Goal: Transaction & Acquisition: Purchase product/service

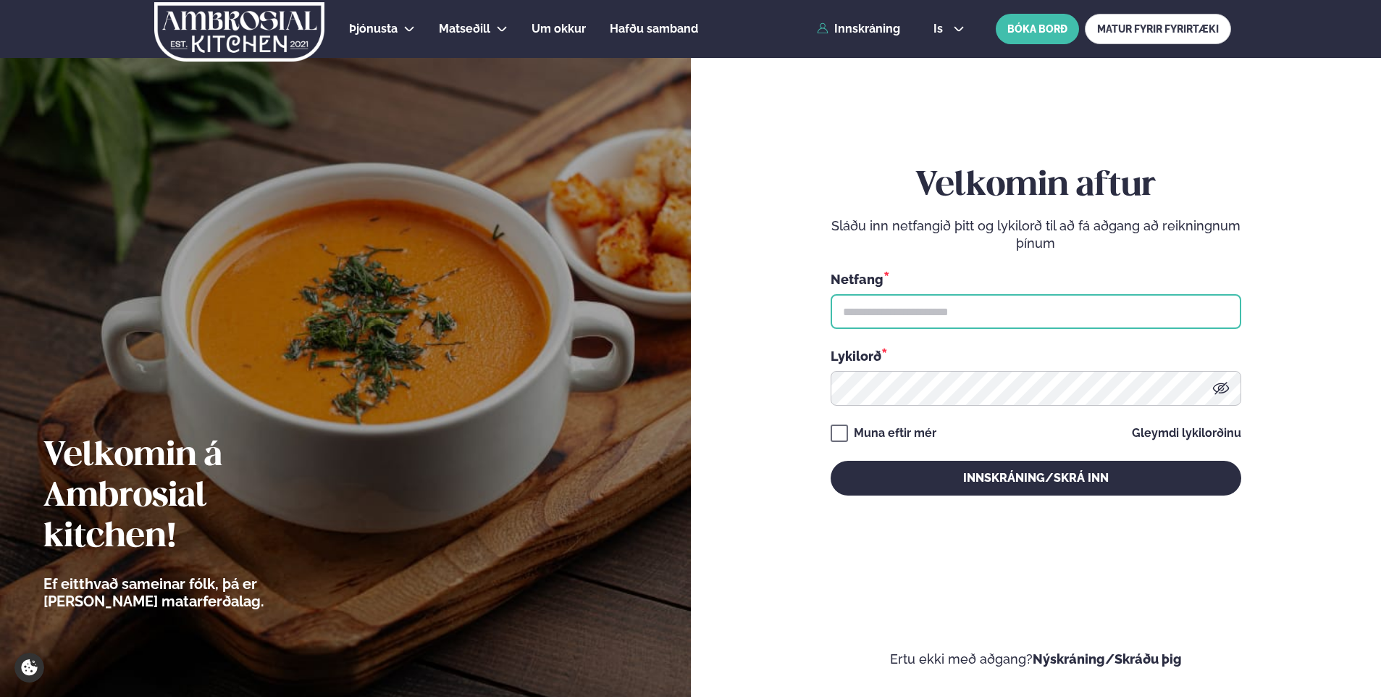
drag, startPoint x: 855, startPoint y: 310, endPoint x: 881, endPoint y: 314, distance: 26.4
click at [855, 310] on input "text" at bounding box center [1036, 311] width 411 height 35
type input "**********"
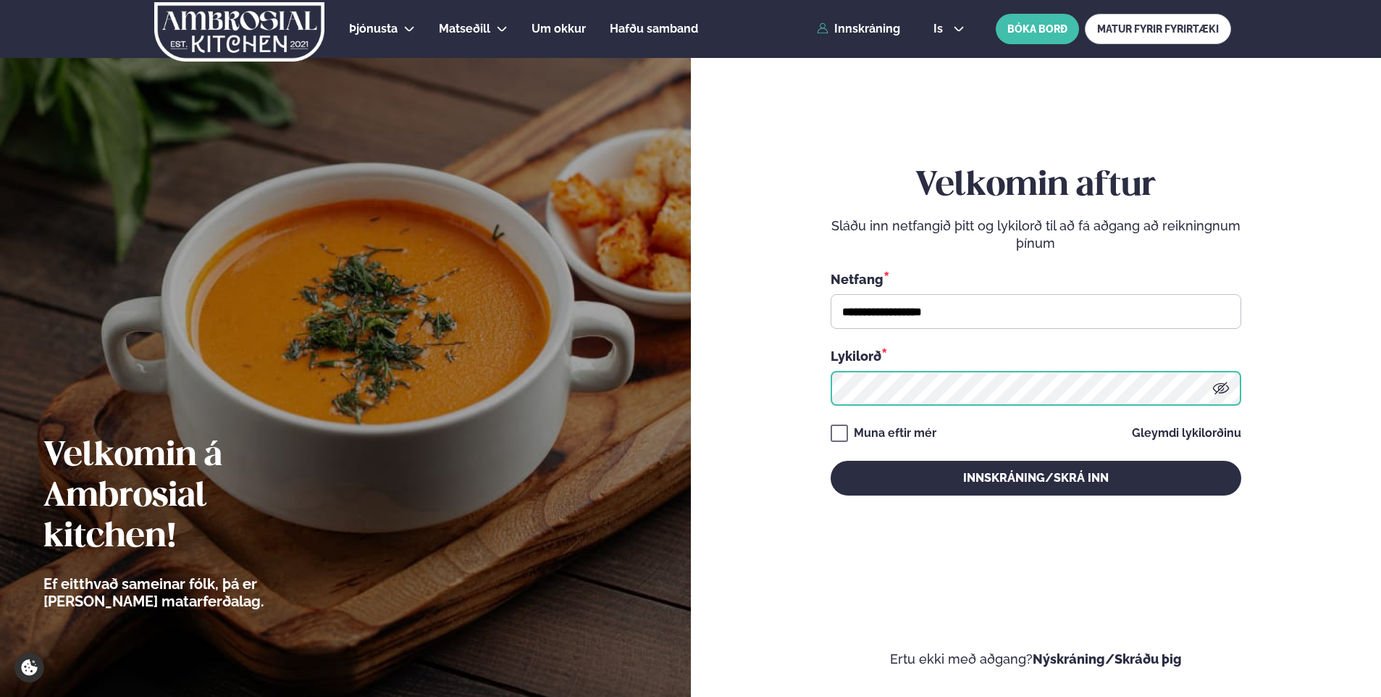
click at [831, 461] on button "Innskráning/Skrá inn" at bounding box center [1036, 478] width 411 height 35
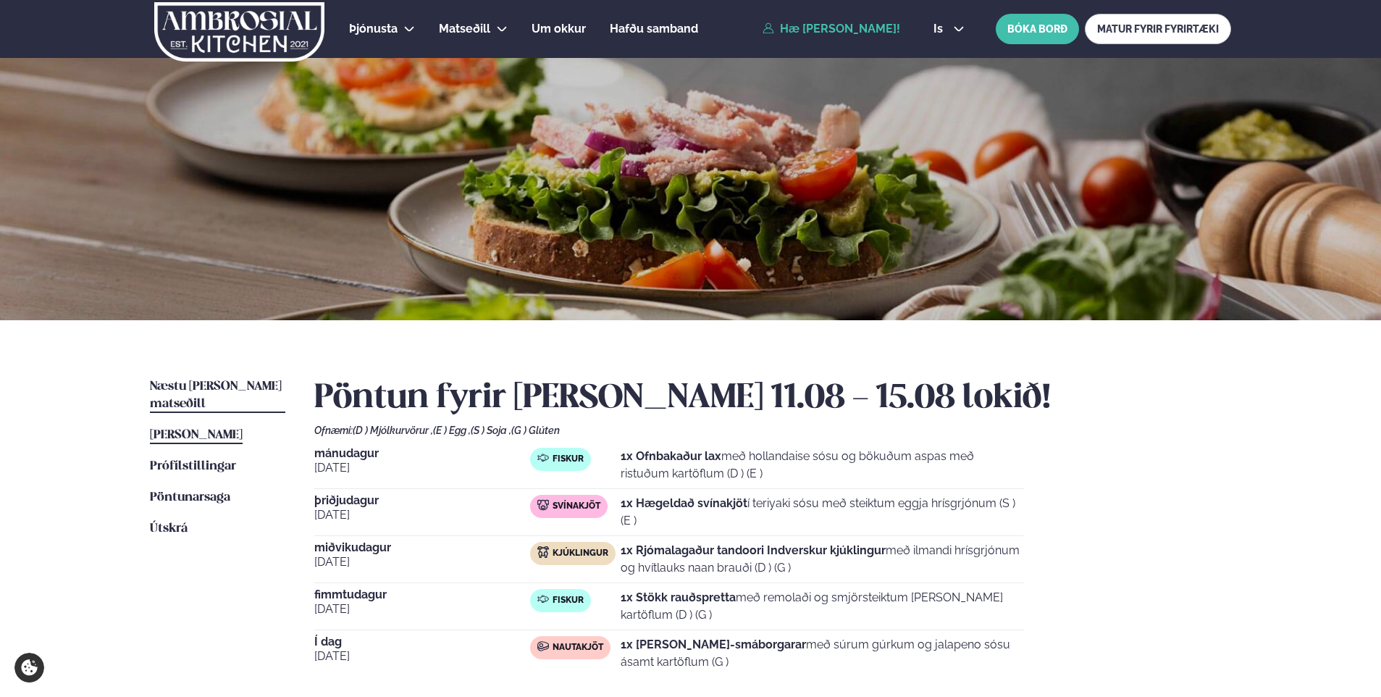
click at [251, 387] on span "Næstu [PERSON_NAME] matseðill" at bounding box center [216, 395] width 132 height 30
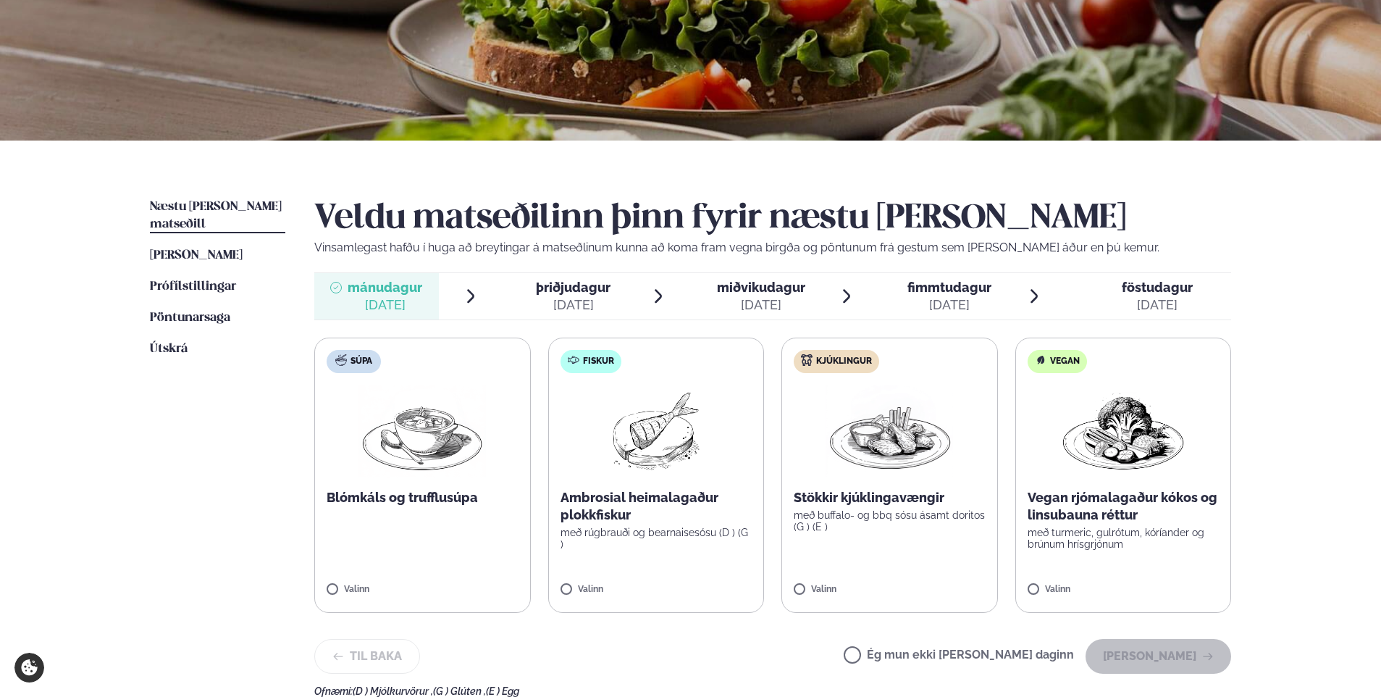
scroll to position [217, 0]
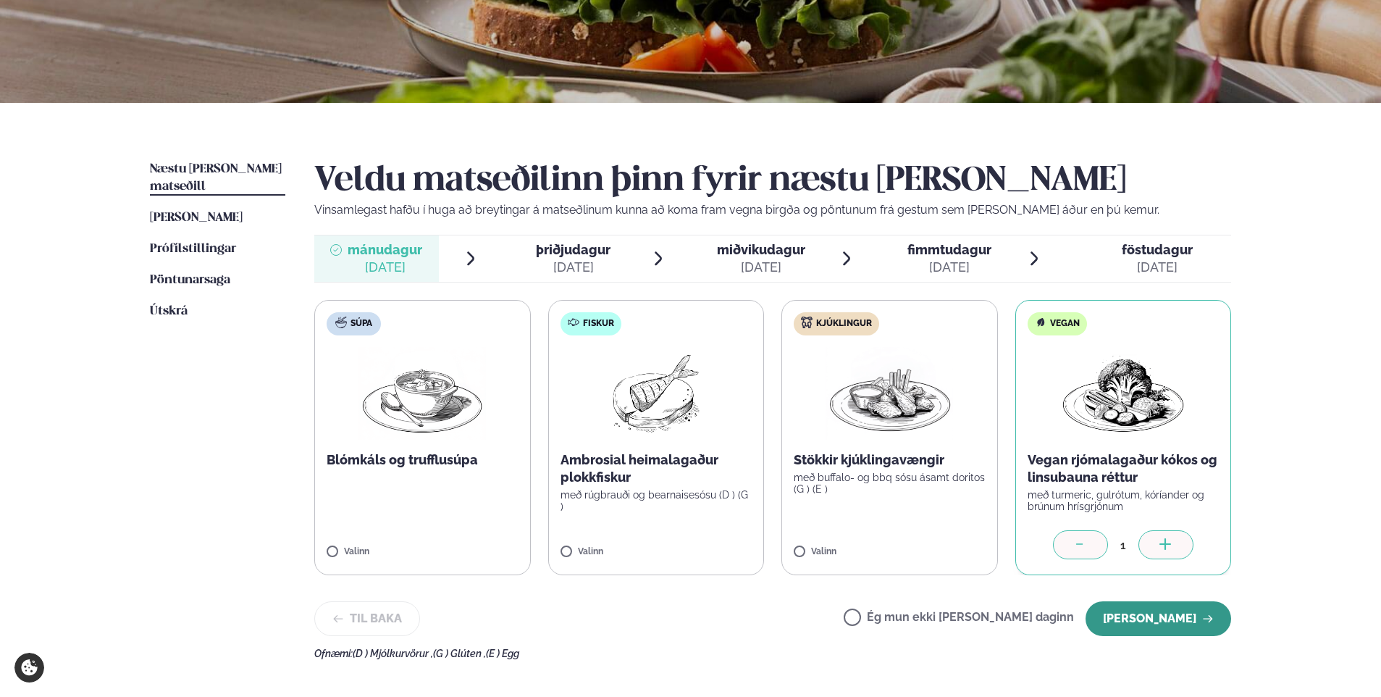
click at [1191, 617] on button "[PERSON_NAME]" at bounding box center [1159, 618] width 146 height 35
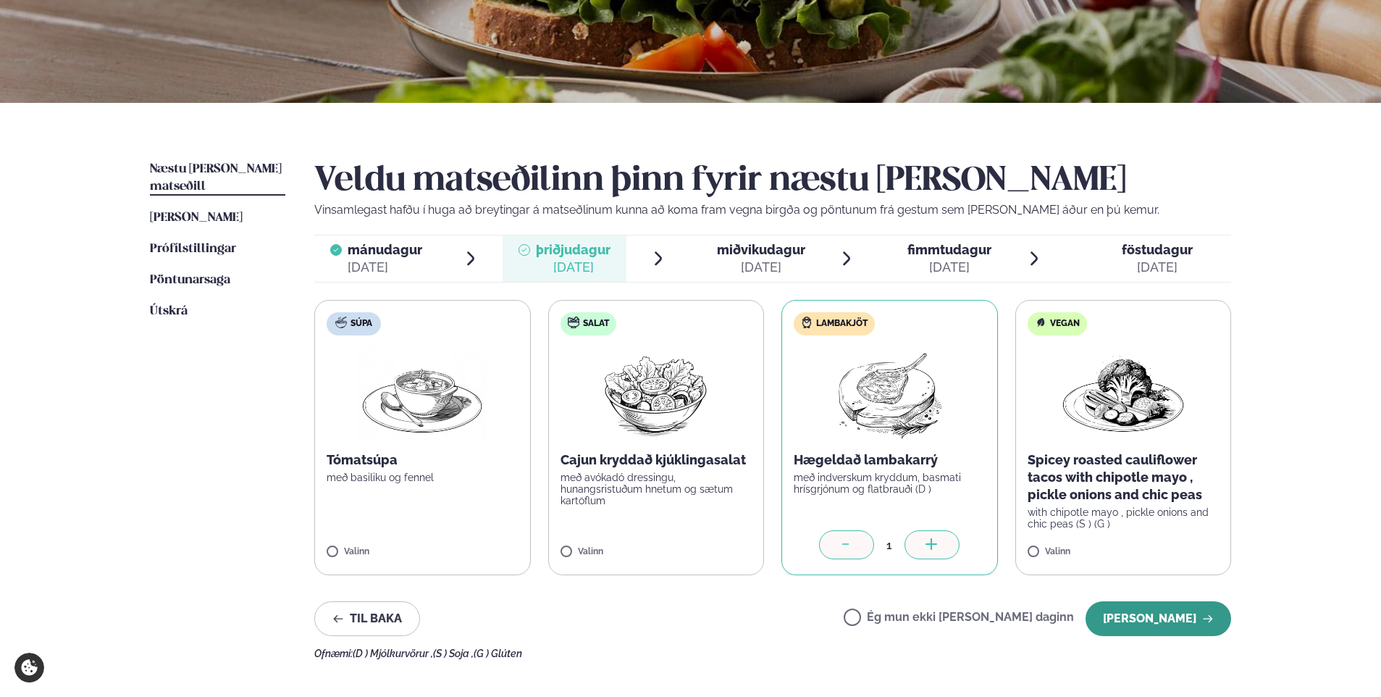
click at [1181, 613] on button "[PERSON_NAME]" at bounding box center [1159, 618] width 146 height 35
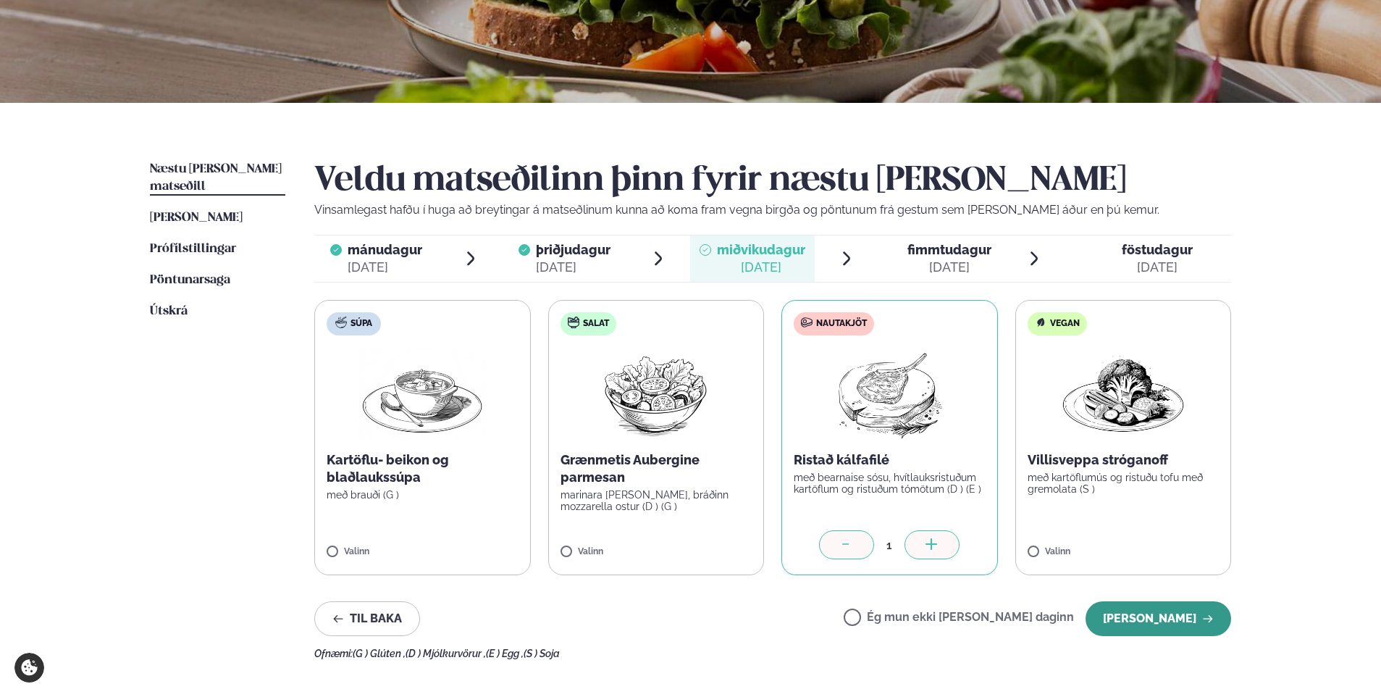
click at [1163, 612] on button "[PERSON_NAME]" at bounding box center [1159, 618] width 146 height 35
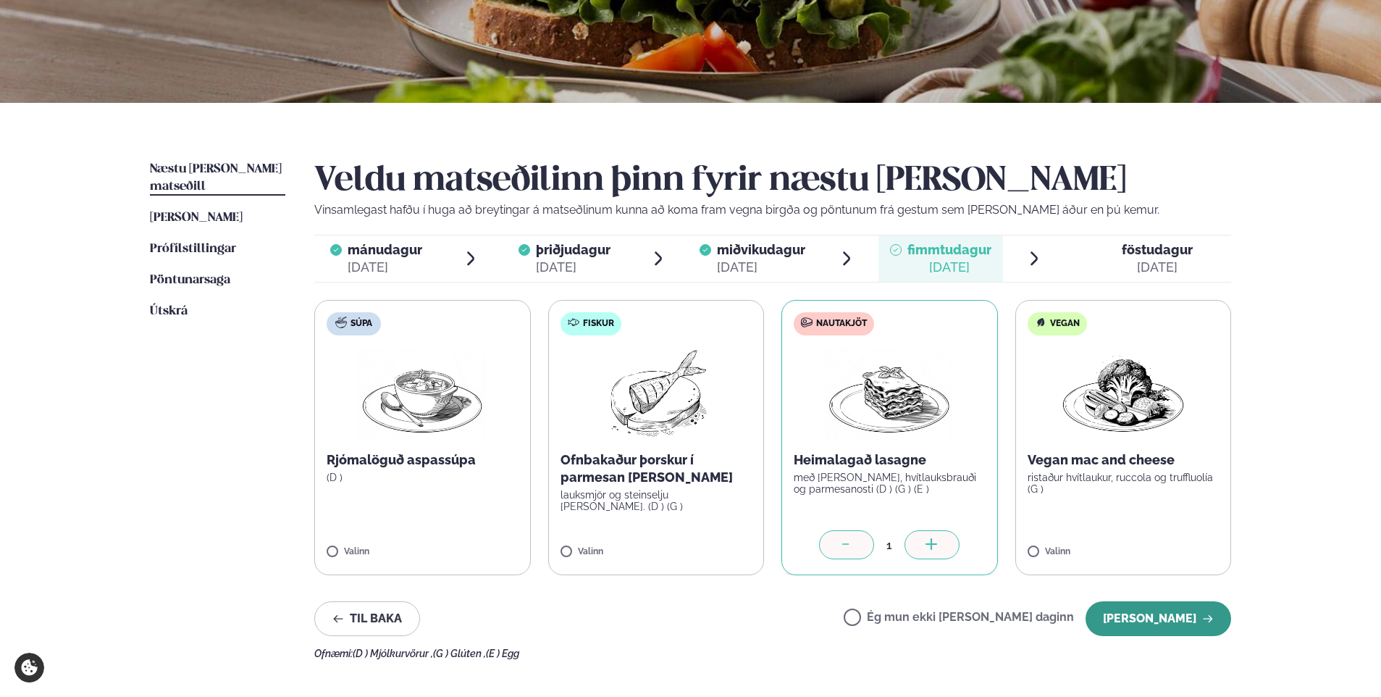
click at [1160, 621] on button "[PERSON_NAME]" at bounding box center [1159, 618] width 146 height 35
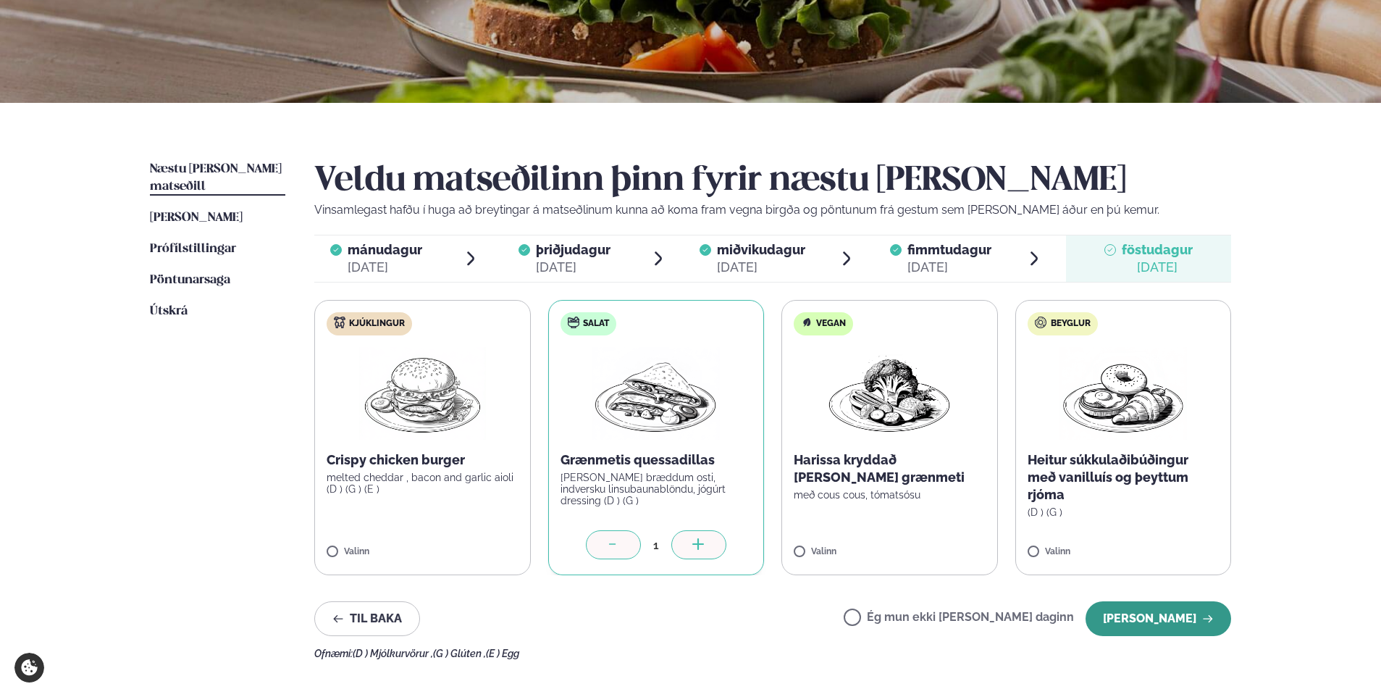
click at [1165, 617] on button "[PERSON_NAME]" at bounding box center [1159, 618] width 146 height 35
